Goal: Task Accomplishment & Management: Complete application form

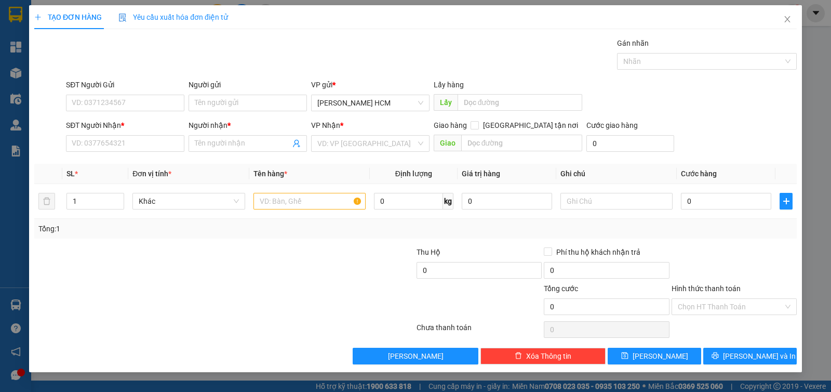
click at [168, 152] on div "SĐT Người Nhận * VD: 0377654321" at bounding box center [125, 137] width 118 height 36
click at [167, 149] on input "SĐT Người Nhận *" at bounding box center [125, 143] width 118 height 17
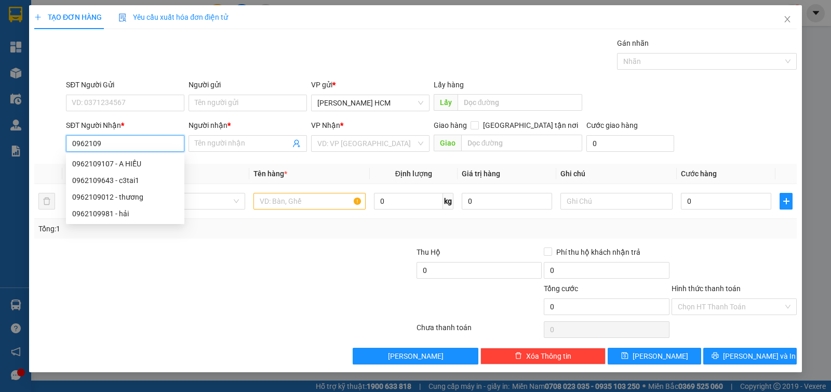
click at [165, 157] on div "0962109107 - A HIẾU" at bounding box center [125, 163] width 118 height 17
type input "0962109107"
type input "A HIẾU"
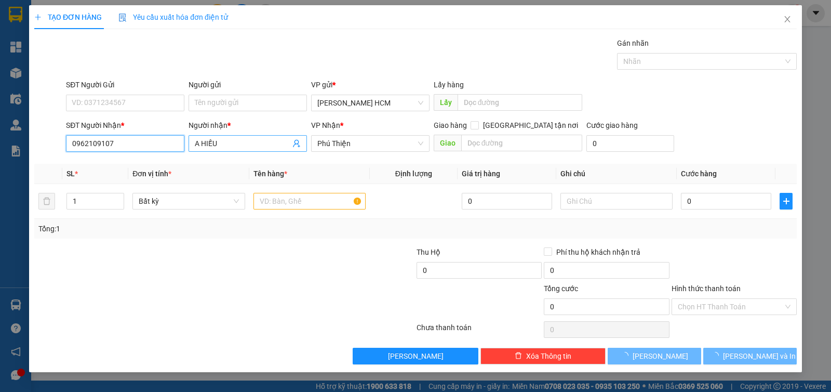
type input "0962109107"
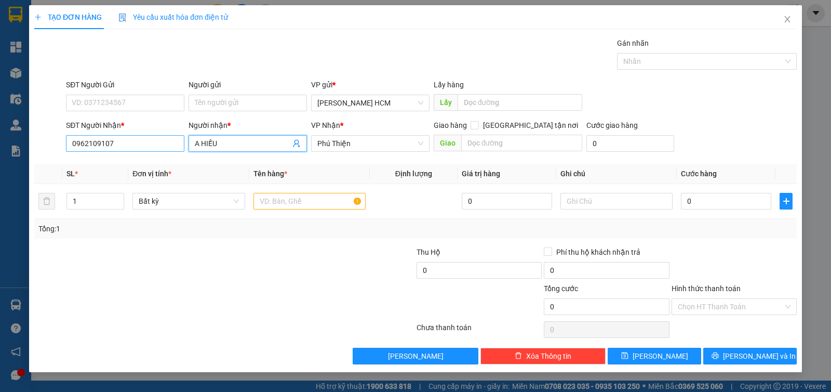
drag, startPoint x: 230, startPoint y: 141, endPoint x: 179, endPoint y: 143, distance: 50.4
click at [179, 143] on div "SĐT Người Nhận * 0962109107 Người nhận * A HIẾU A HIẾU VP Nhận * Phú Thiện Giao…" at bounding box center [431, 137] width 735 height 36
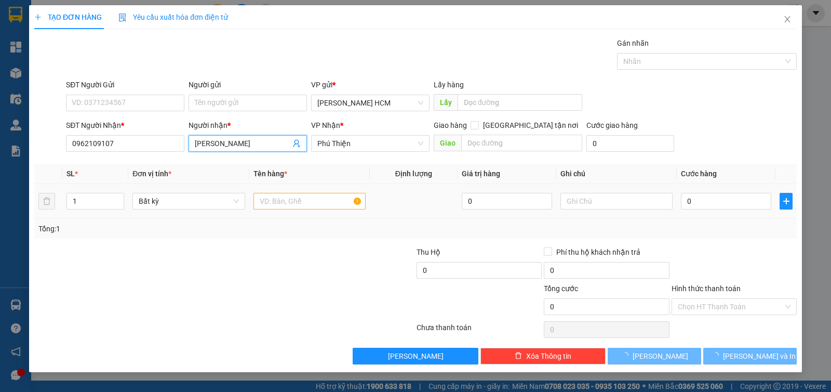
type input "[PERSON_NAME]"
click at [298, 208] on input "text" at bounding box center [309, 201] width 112 height 17
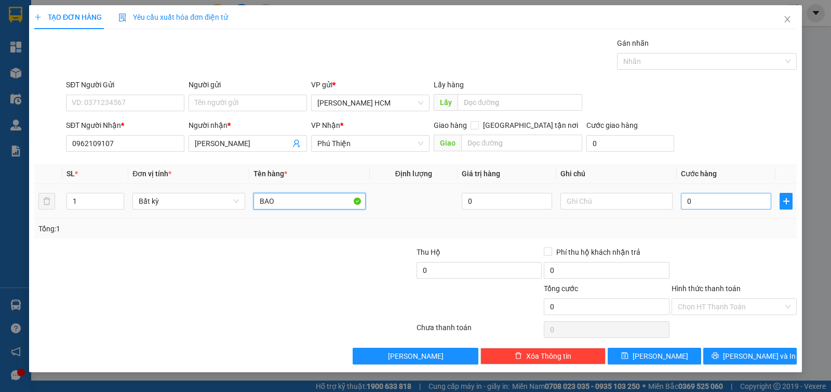
type input "BAO"
click at [752, 199] on input "0" at bounding box center [726, 201] width 90 height 17
type input "005"
type input "5"
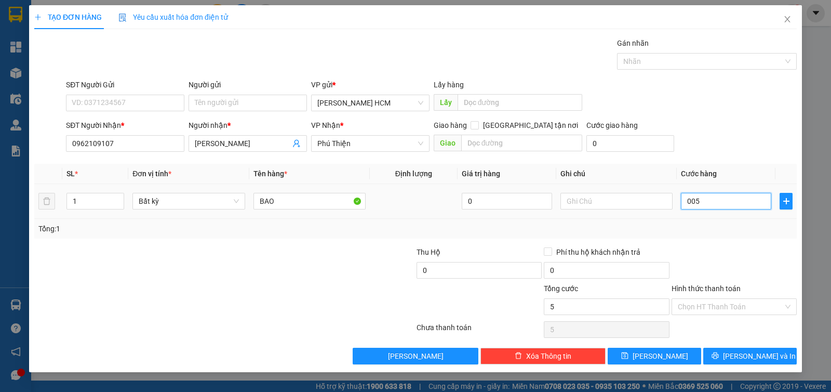
type input "0.050"
type input "50"
click at [719, 357] on icon "printer" at bounding box center [715, 355] width 7 height 7
type input "50.000"
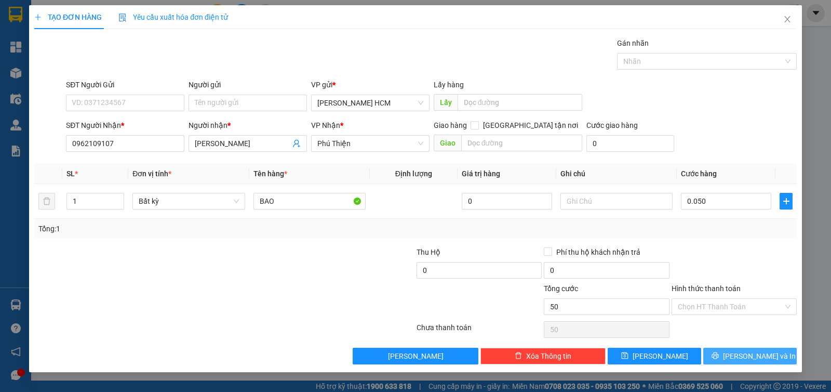
type input "50.000"
